Goal: Task Accomplishment & Management: Manage account settings

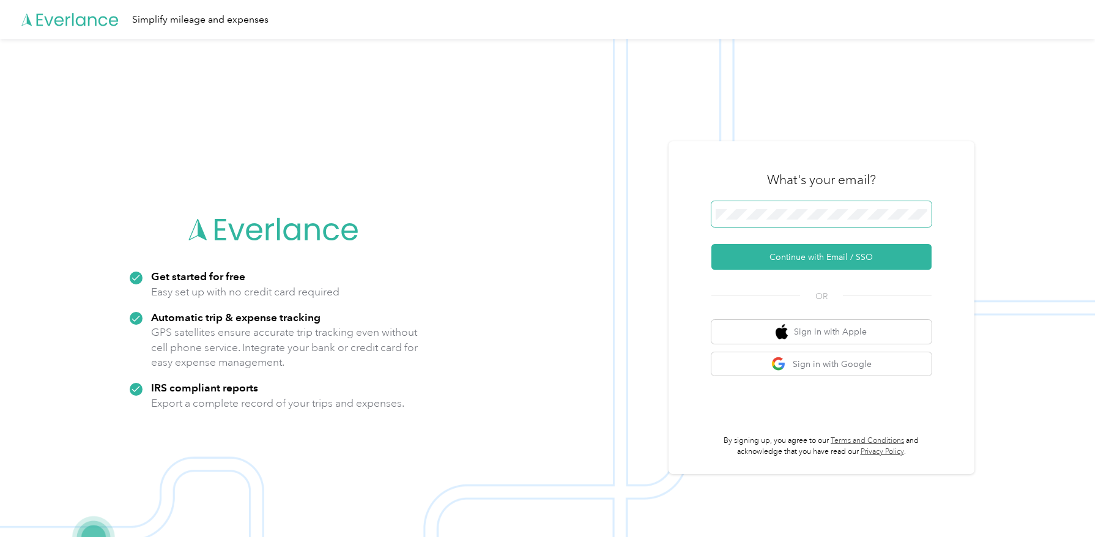
click at [797, 206] on span at bounding box center [822, 214] width 220 height 26
click at [803, 261] on button "Continue with Email / SSO" at bounding box center [822, 257] width 220 height 26
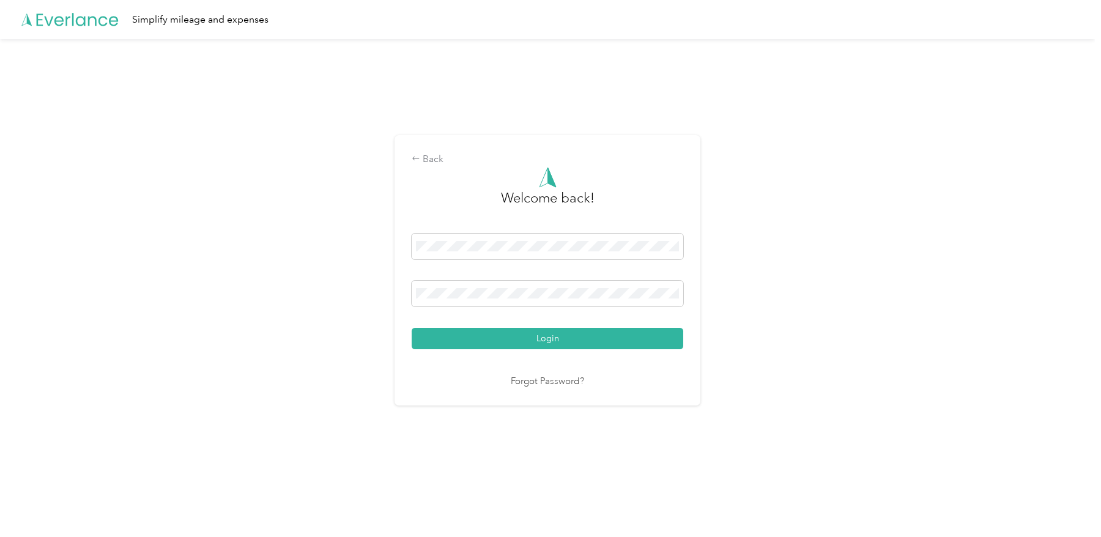
click at [577, 336] on button "Login" at bounding box center [548, 338] width 272 height 21
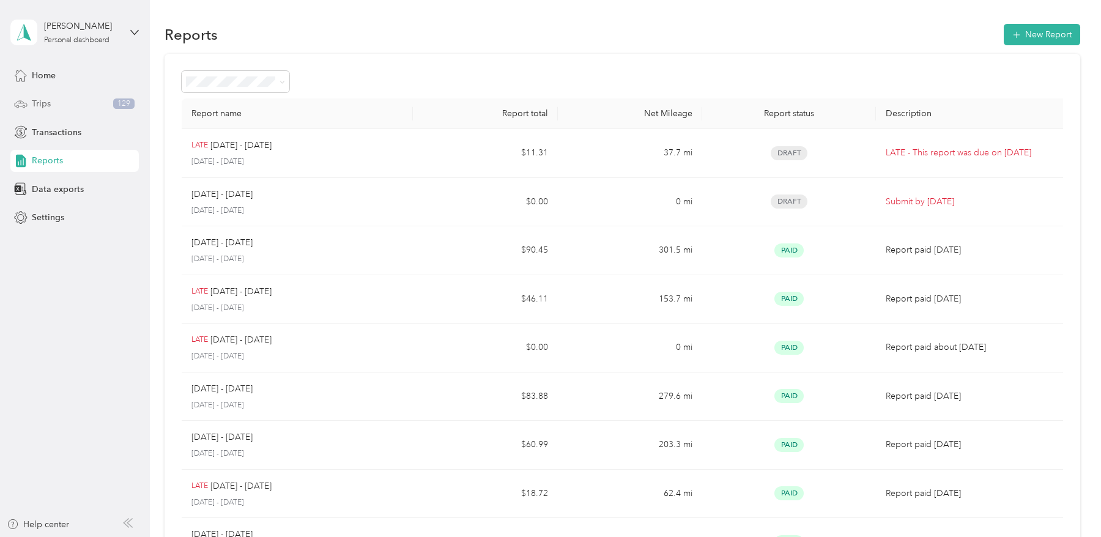
click at [54, 105] on div "Trips 129" at bounding box center [74, 104] width 129 height 22
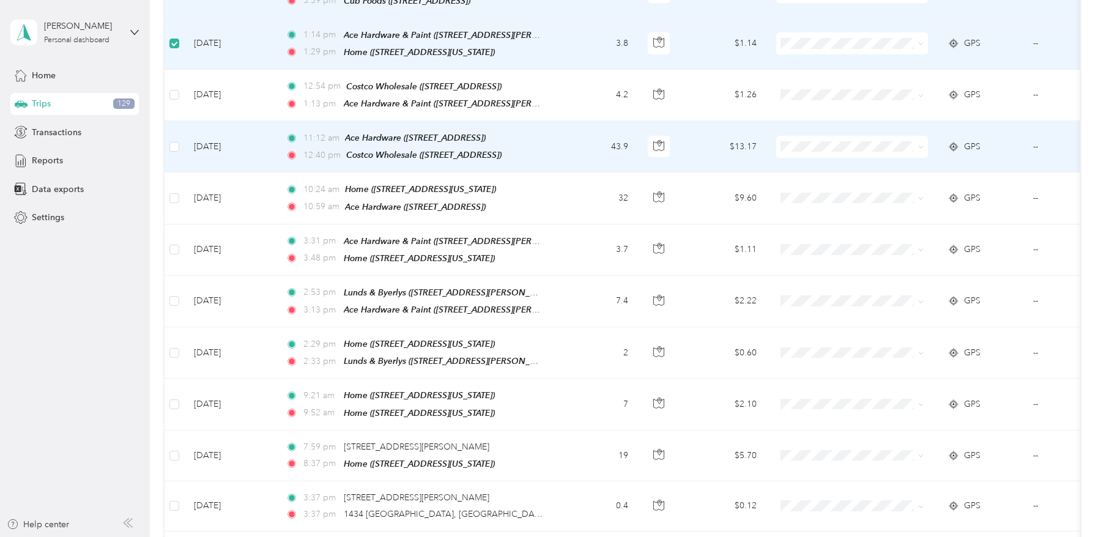
scroll to position [291, 0]
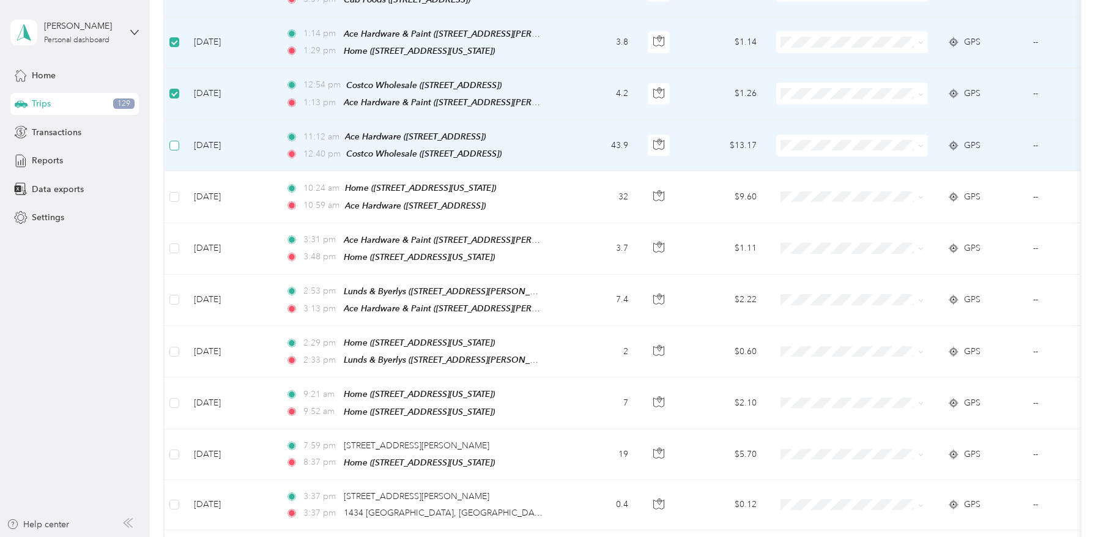
click at [176, 146] on label at bounding box center [175, 145] width 10 height 13
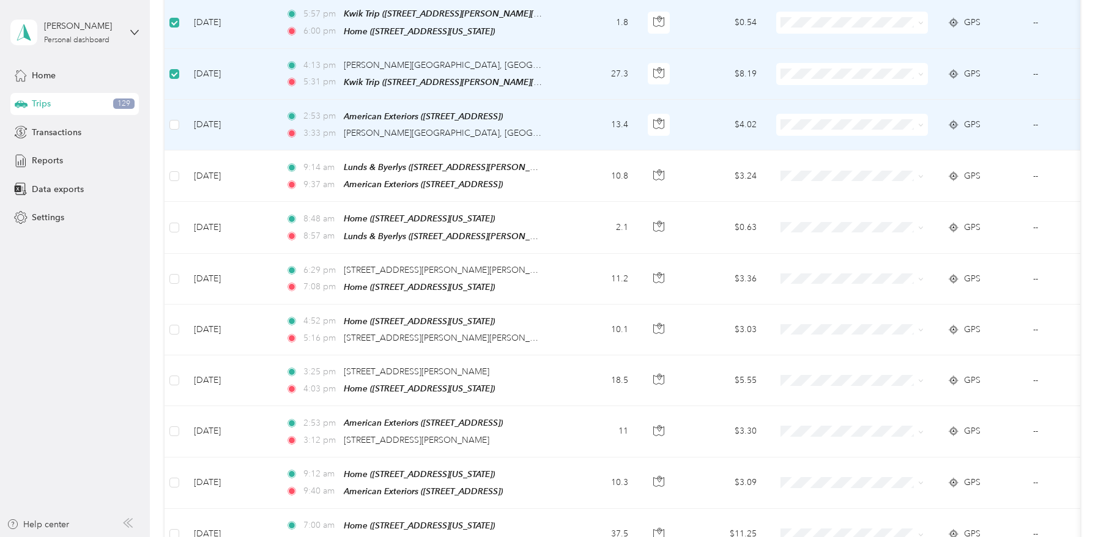
scroll to position [876, 0]
click at [179, 108] on td at bounding box center [175, 124] width 20 height 51
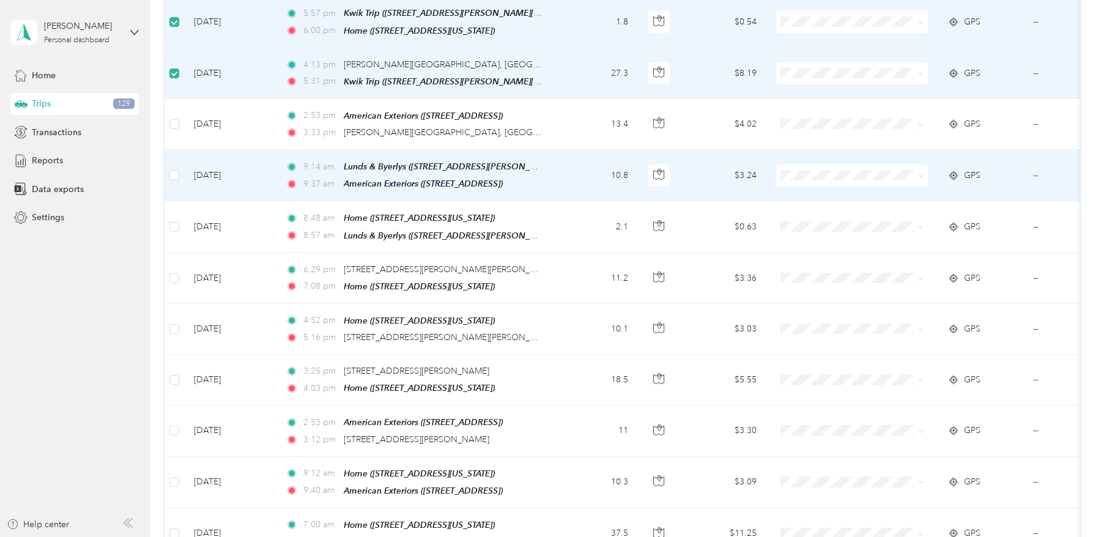
click at [179, 157] on td at bounding box center [175, 175] width 20 height 51
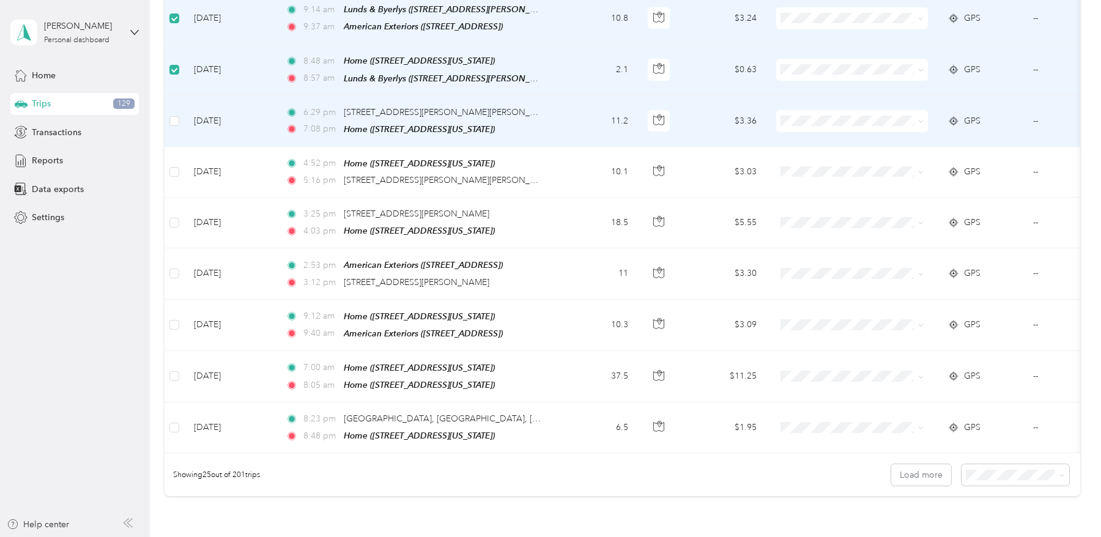
scroll to position [1040, 0]
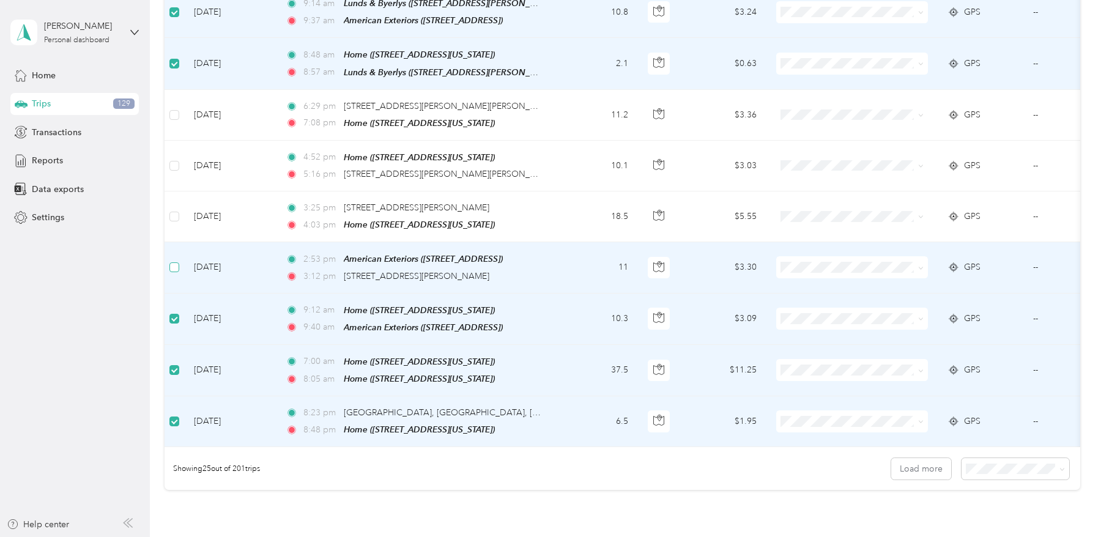
click at [171, 261] on label at bounding box center [175, 267] width 10 height 13
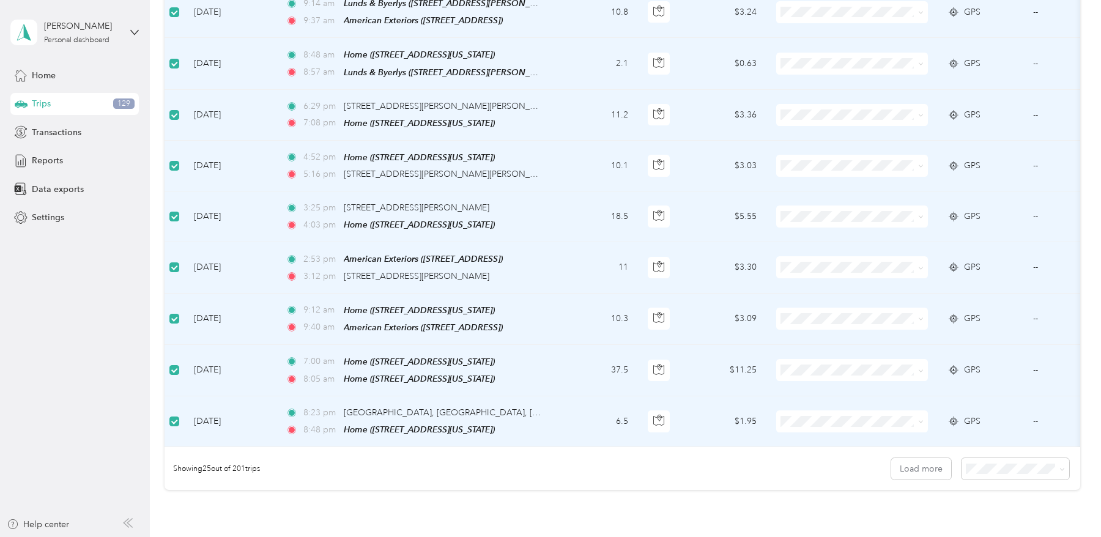
scroll to position [0, 0]
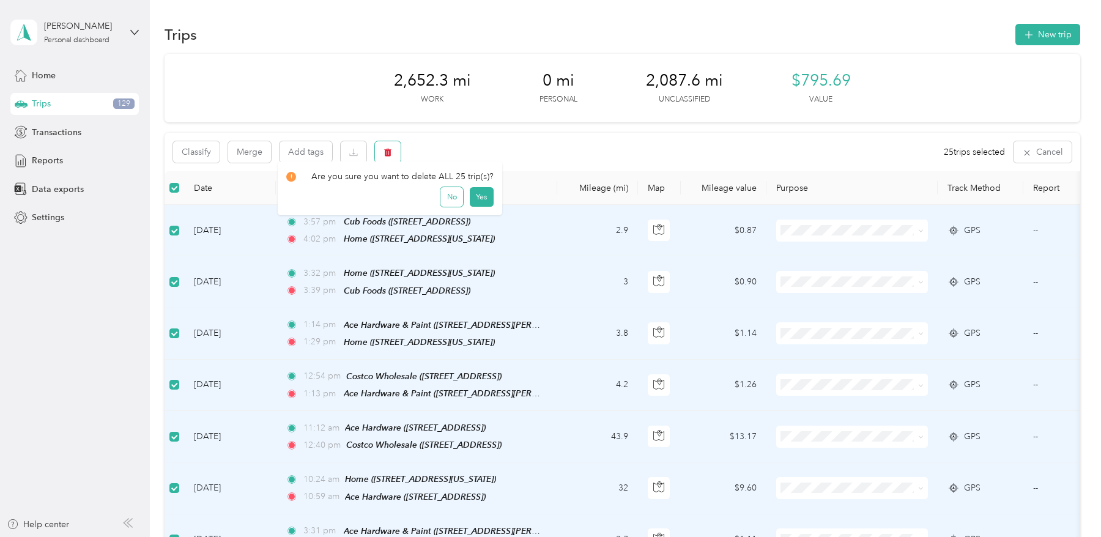
drag, startPoint x: 392, startPoint y: 147, endPoint x: 455, endPoint y: 204, distance: 84.9
click at [393, 147] on button "button" at bounding box center [388, 151] width 26 height 21
drag, startPoint x: 477, startPoint y: 206, endPoint x: 472, endPoint y: 228, distance: 22.0
click at [477, 206] on button "Yes" at bounding box center [482, 203] width 24 height 20
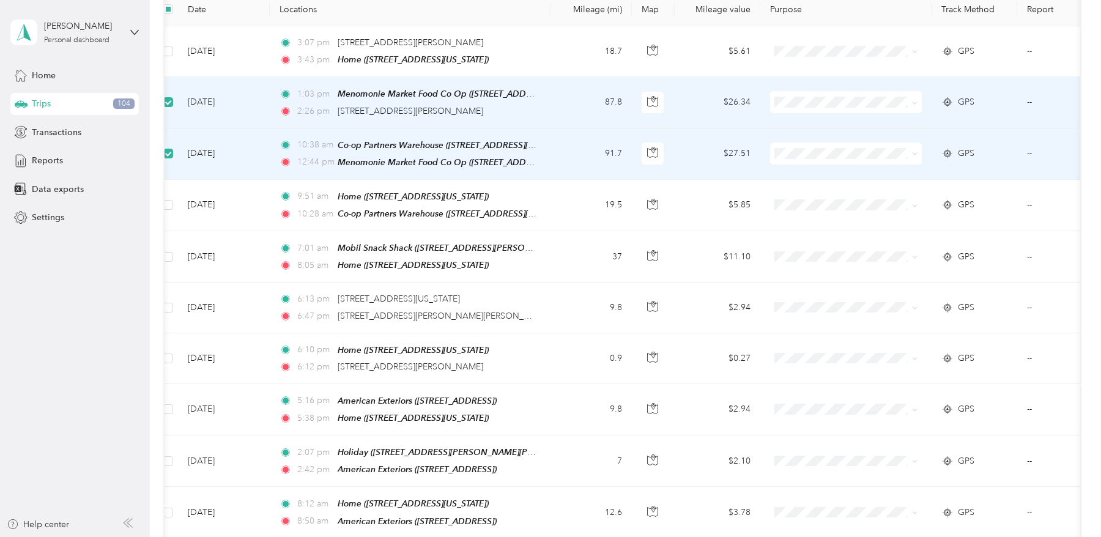
scroll to position [0, 6]
click at [824, 129] on li "[PERSON_NAME]" at bounding box center [847, 123] width 152 height 21
click at [851, 170] on span "[PERSON_NAME]" at bounding box center [858, 174] width 113 height 13
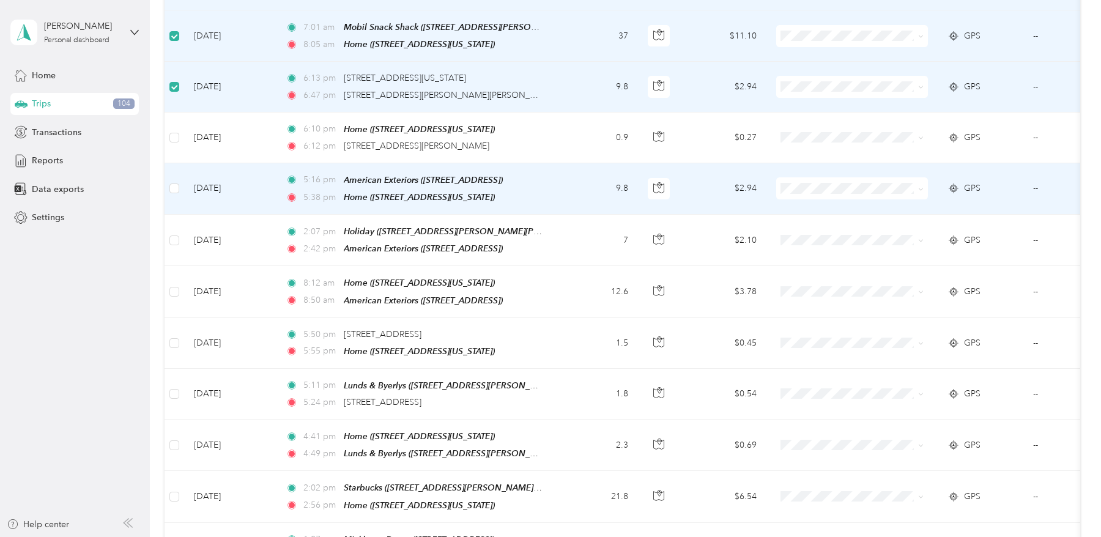
scroll to position [401, 0]
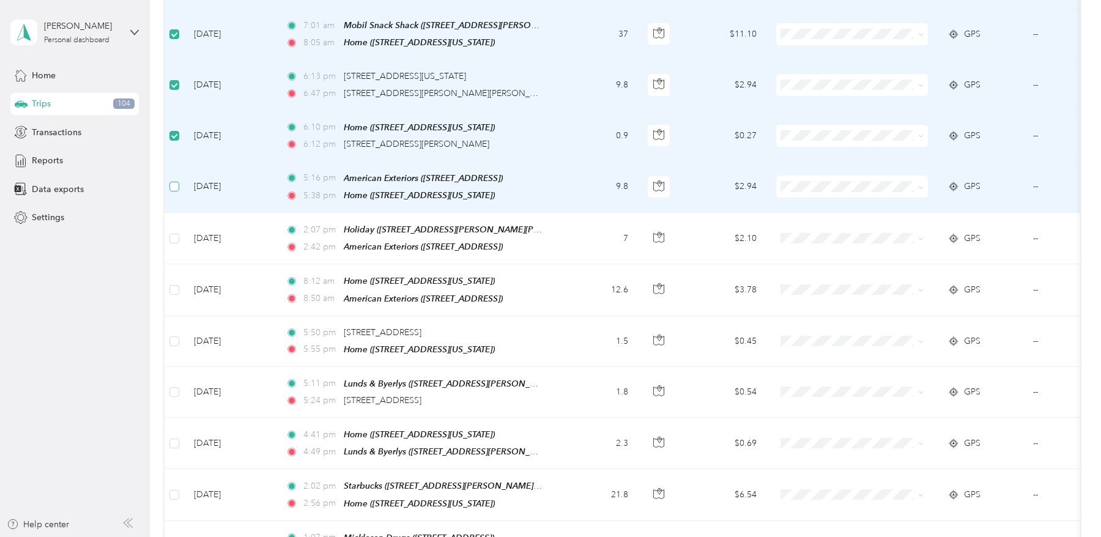
click at [173, 185] on label at bounding box center [175, 186] width 10 height 13
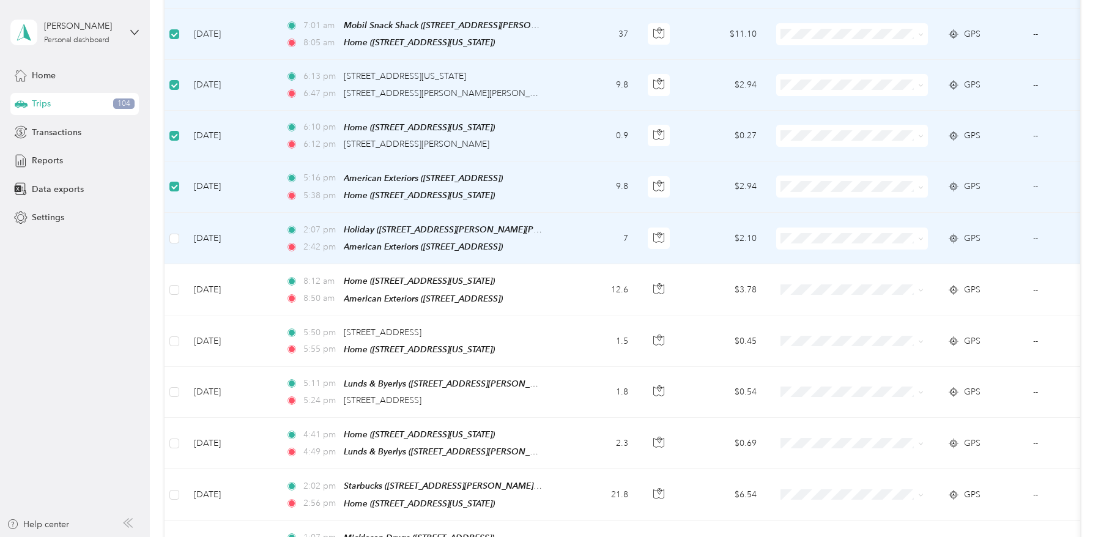
click at [180, 233] on td at bounding box center [175, 238] width 20 height 51
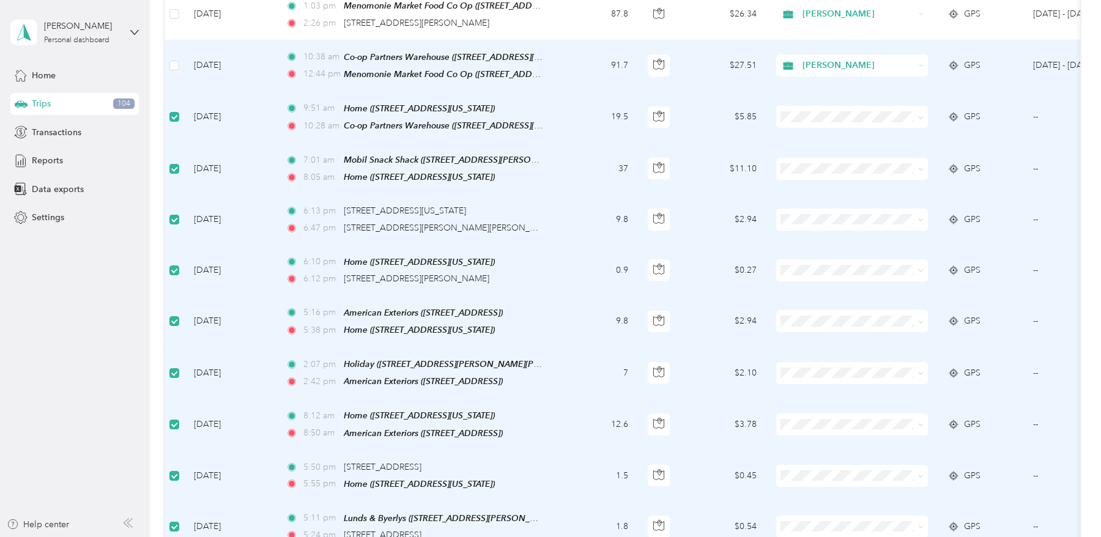
scroll to position [0, 0]
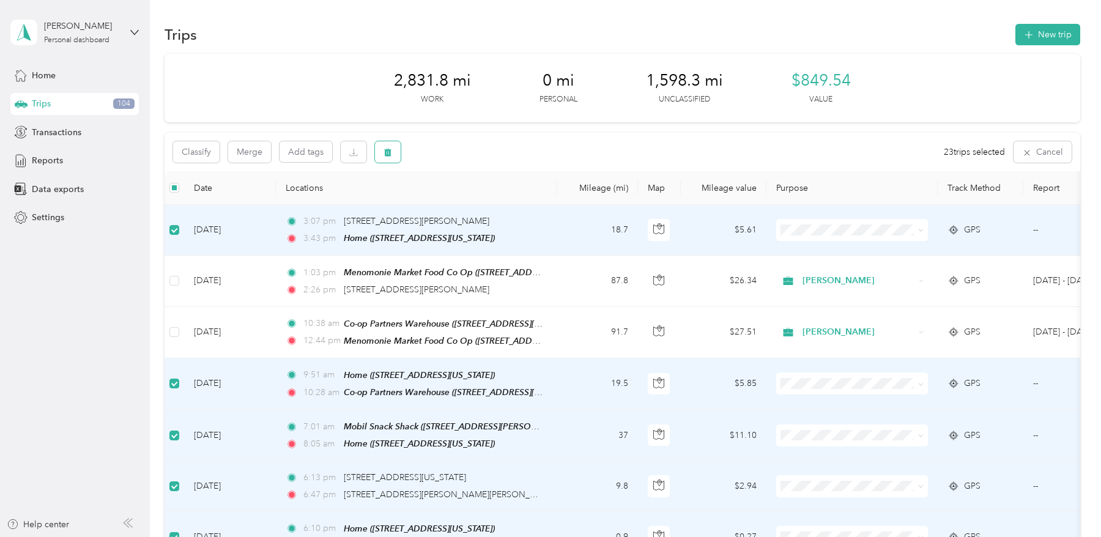
click at [396, 153] on button "button" at bounding box center [388, 151] width 26 height 21
click at [482, 204] on button "Yes" at bounding box center [482, 203] width 24 height 20
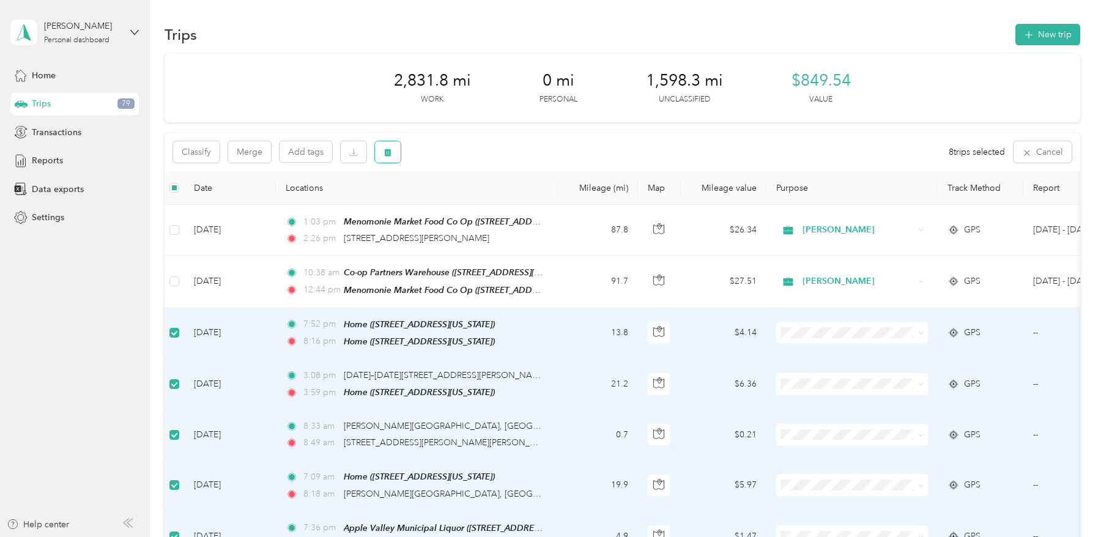
click at [380, 155] on button "button" at bounding box center [388, 151] width 26 height 21
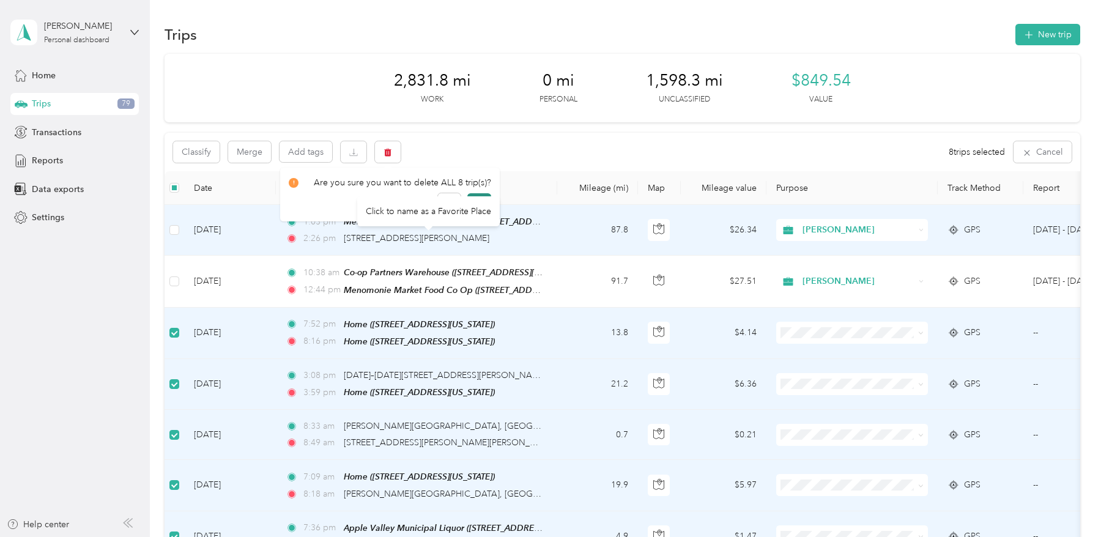
drag, startPoint x: 477, startPoint y: 201, endPoint x: 481, endPoint y: 196, distance: 7.0
click at [481, 196] on div "Click to name as a Favorite Place" at bounding box center [428, 211] width 143 height 30
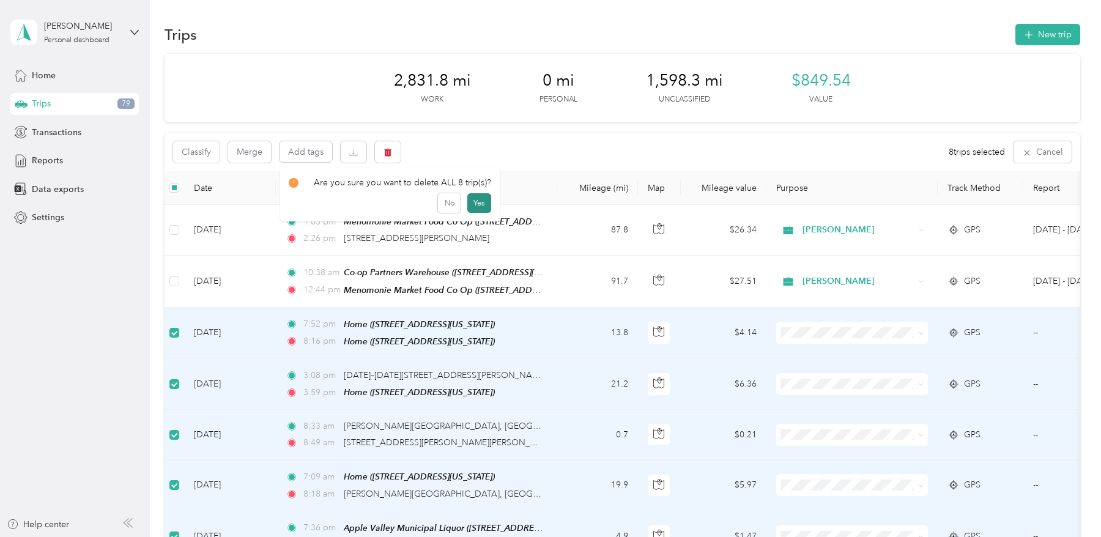
click at [474, 203] on button "Yes" at bounding box center [480, 203] width 24 height 20
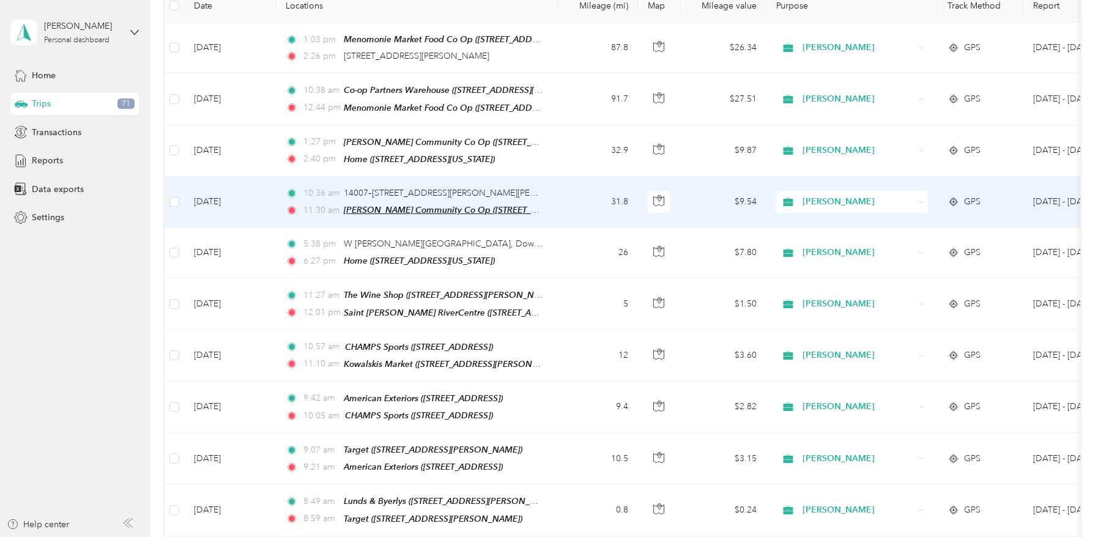
scroll to position [192, 0]
